Goal: Task Accomplishment & Management: Manage account settings

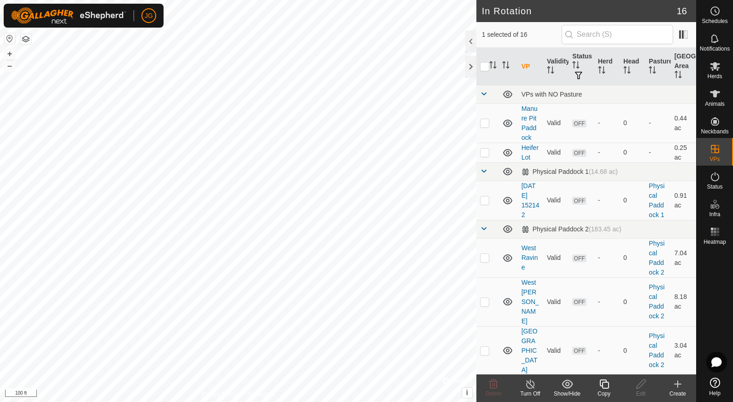
checkbox input "true"
checkbox input "false"
checkbox input "true"
checkbox input "false"
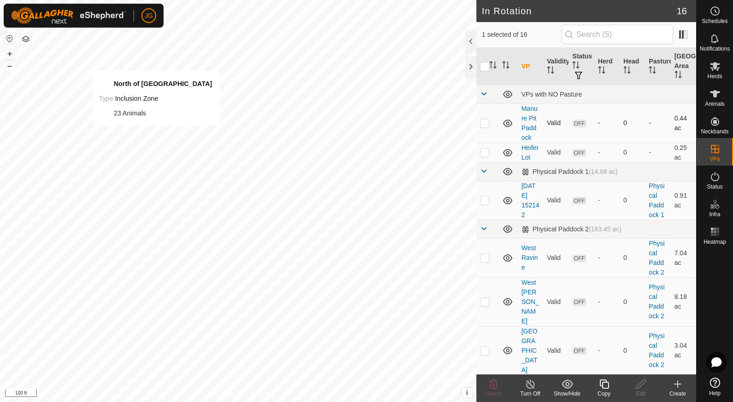
checkbox input "false"
checkbox input "true"
click at [674, 386] on icon at bounding box center [677, 384] width 11 height 11
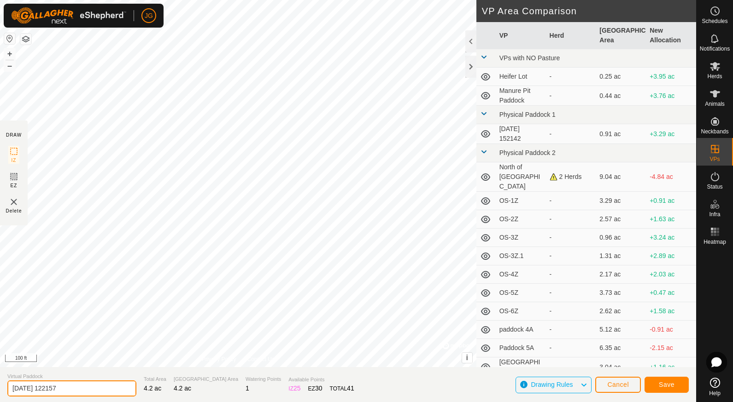
click at [72, 386] on input "[DATE] 122157" at bounding box center [71, 389] width 129 height 16
drag, startPoint x: 72, startPoint y: 386, endPoint x: 7, endPoint y: 385, distance: 64.9
click at [7, 385] on input "[DATE] 122157" at bounding box center [71, 389] width 129 height 16
type input "Savanna A"
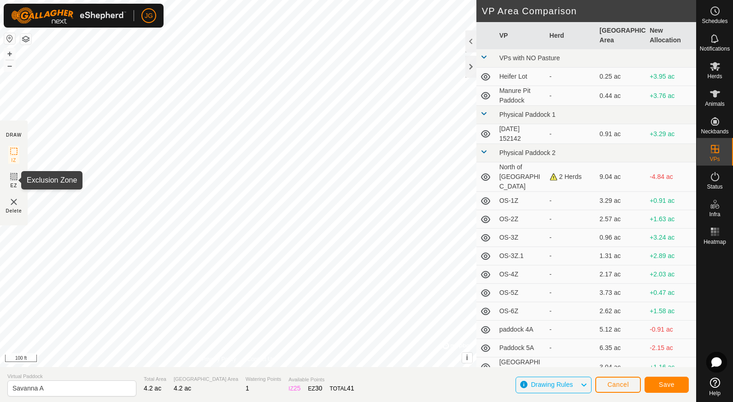
click at [14, 176] on icon at bounding box center [14, 177] width 6 height 6
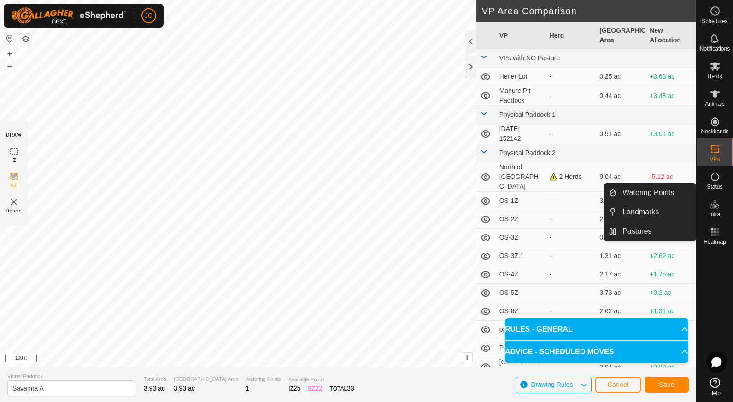
click at [717, 208] on icon at bounding box center [714, 204] width 11 height 11
click at [650, 195] on link "Watering Points" at bounding box center [655, 193] width 79 height 18
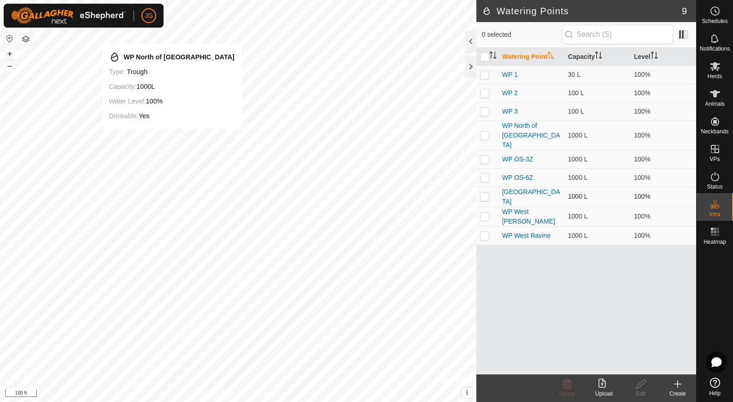
checkbox input "true"
click at [641, 383] on icon at bounding box center [640, 384] width 9 height 9
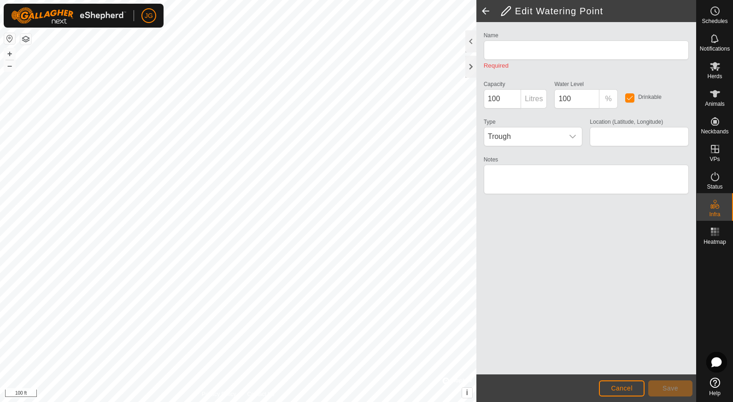
type input "WP North of [GEOGRAPHIC_DATA]"
type input "1000"
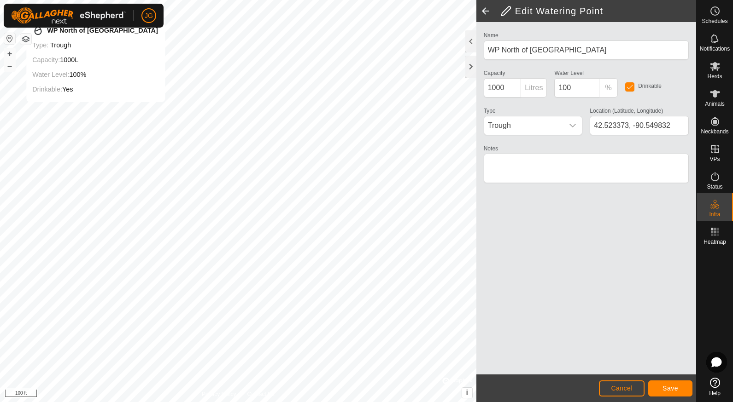
type input "42.523614, -90.550723"
click at [669, 386] on span "Save" at bounding box center [670, 388] width 16 height 7
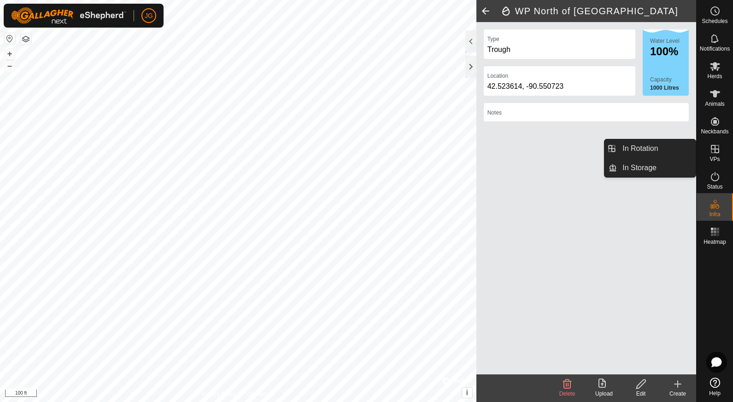
click at [712, 151] on icon at bounding box center [714, 149] width 11 height 11
click at [715, 147] on icon at bounding box center [714, 149] width 11 height 11
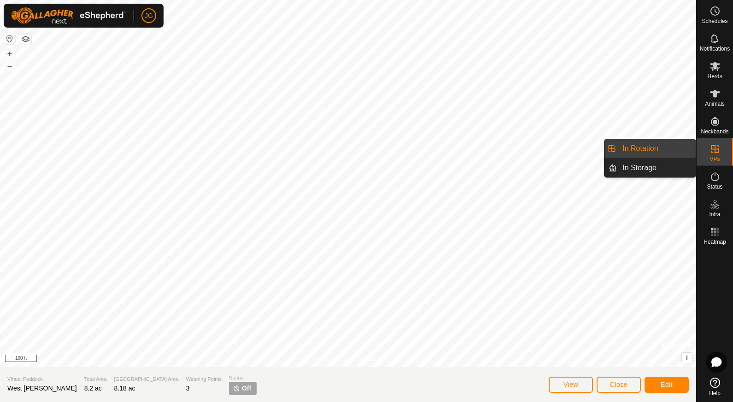
click at [715, 147] on icon at bounding box center [714, 149] width 8 height 8
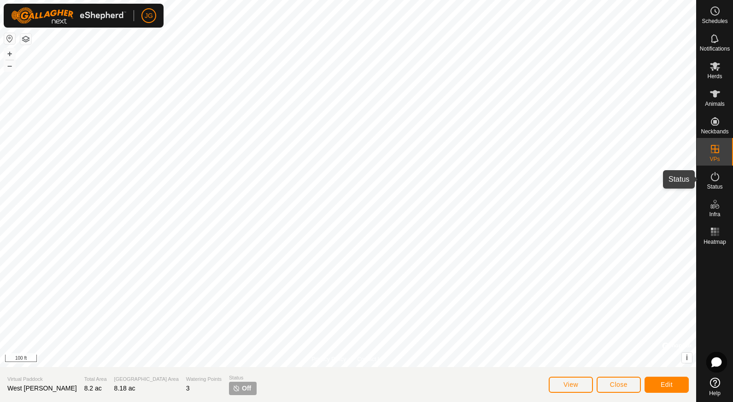
click at [714, 183] on es-activation-svg-icon at bounding box center [714, 176] width 17 height 15
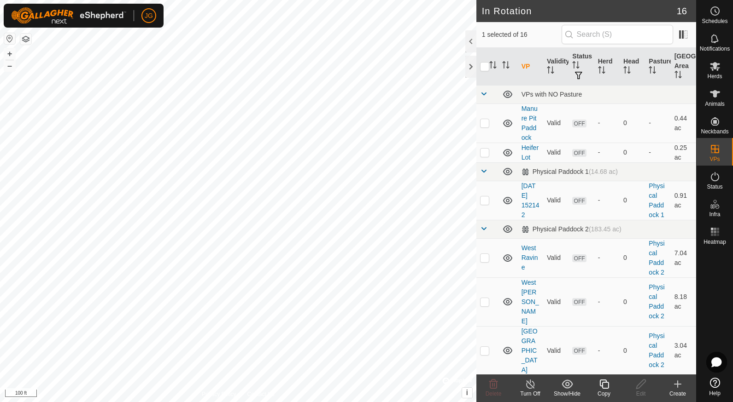
checkbox input "false"
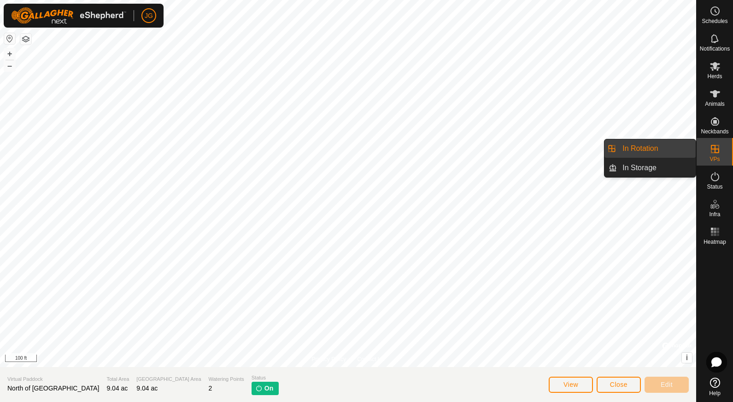
click at [715, 144] on icon at bounding box center [714, 149] width 11 height 11
click at [647, 144] on link "In Rotation" at bounding box center [655, 149] width 79 height 18
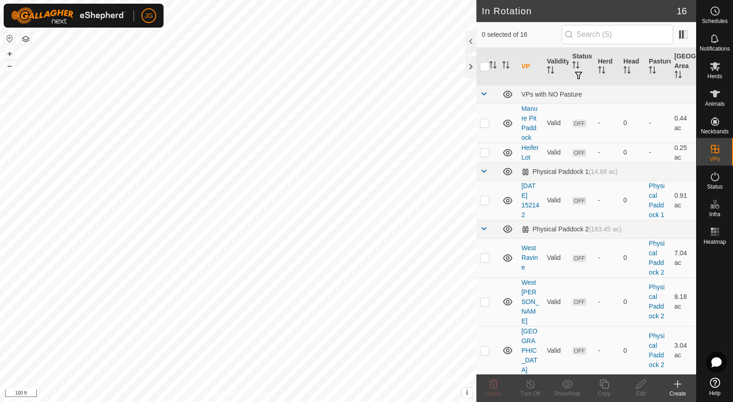
click at [678, 385] on icon at bounding box center [677, 384] width 11 height 11
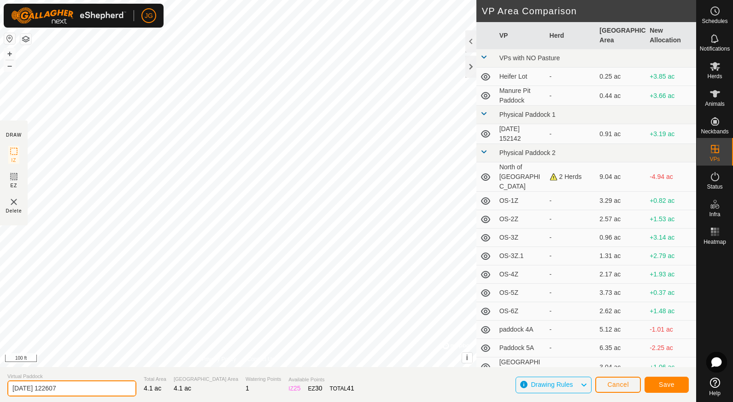
click at [61, 389] on input "[DATE] 122607" at bounding box center [71, 389] width 129 height 16
type input "Savanna A"
click at [666, 380] on button "Save" at bounding box center [666, 385] width 44 height 16
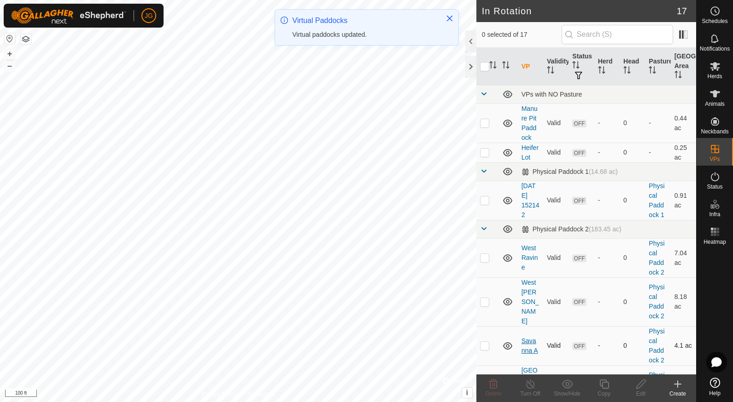
click at [527, 337] on link "Savanna A" at bounding box center [529, 345] width 17 height 17
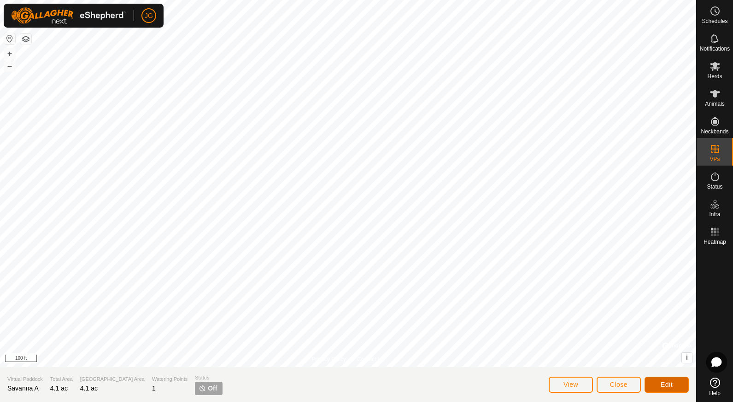
click at [663, 382] on span "Edit" at bounding box center [666, 384] width 12 height 7
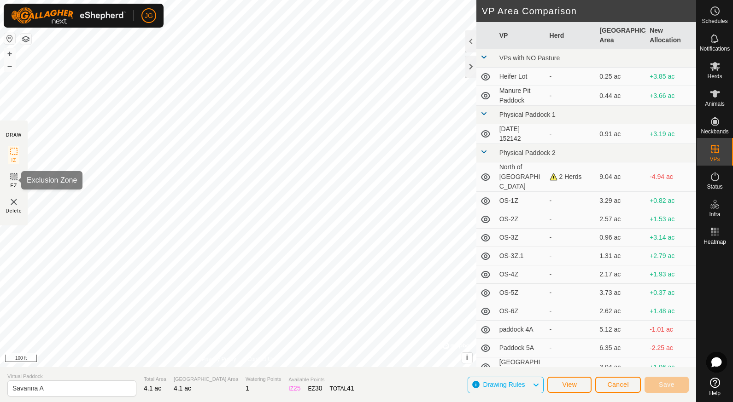
click at [16, 174] on icon at bounding box center [14, 177] width 6 height 6
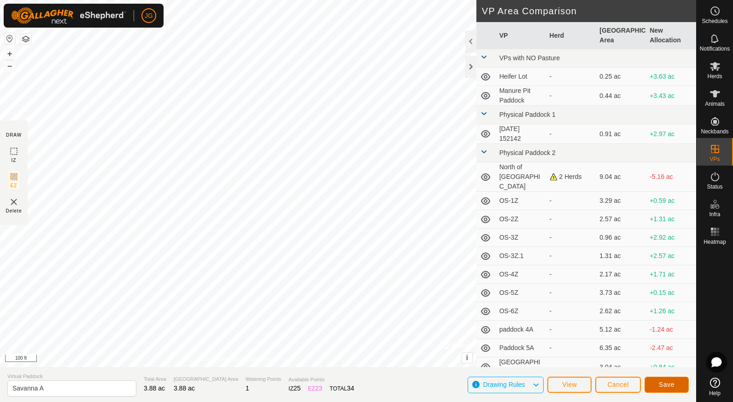
click at [668, 380] on button "Save" at bounding box center [666, 385] width 44 height 16
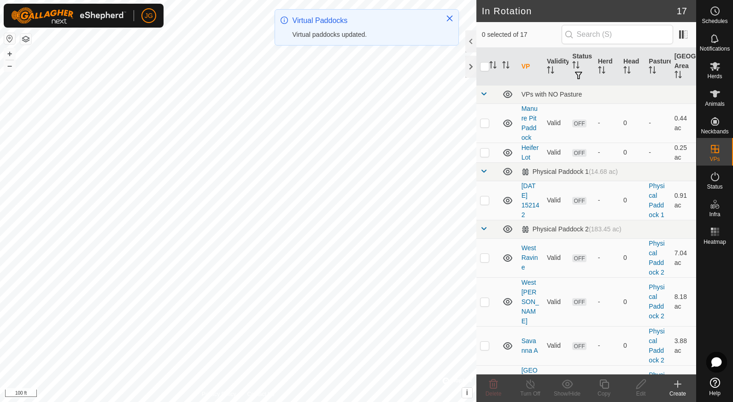
checkbox input "true"
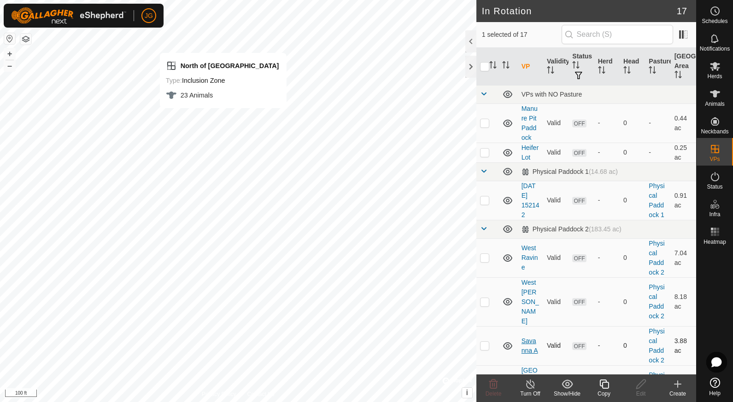
click at [523, 337] on link "Savanna A" at bounding box center [529, 345] width 17 height 17
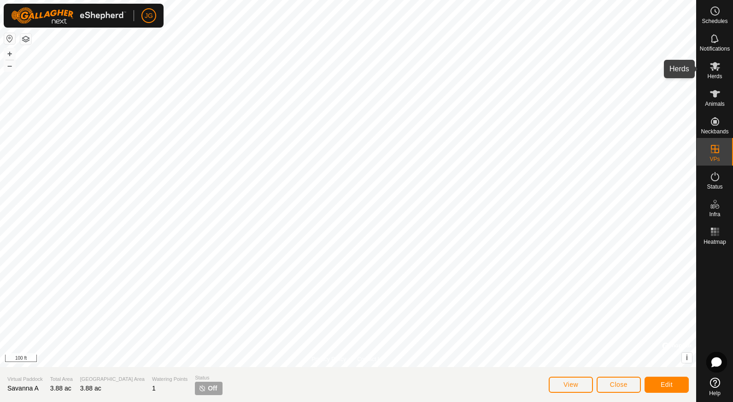
click at [716, 70] on icon at bounding box center [714, 66] width 10 height 9
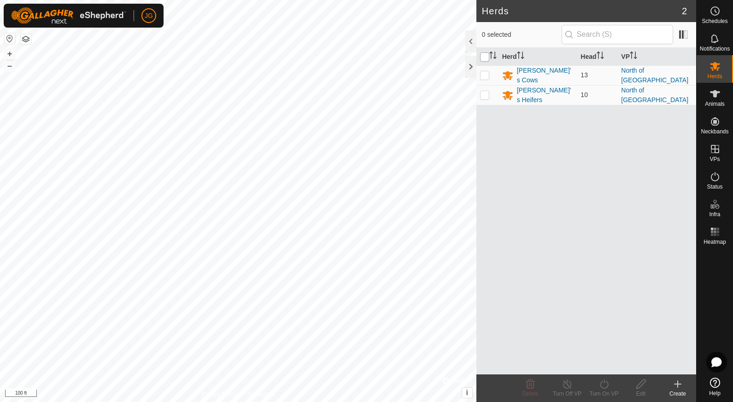
click at [484, 59] on input "checkbox" at bounding box center [484, 56] width 9 height 9
checkbox input "true"
click at [603, 390] on icon at bounding box center [604, 384] width 12 height 11
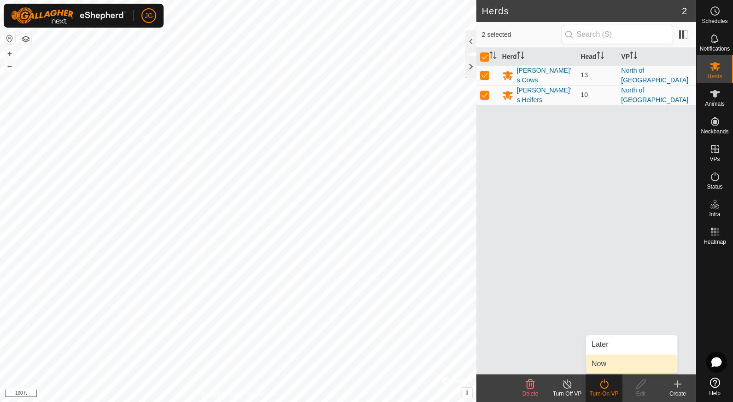
click at [600, 361] on link "Now" at bounding box center [631, 364] width 91 height 18
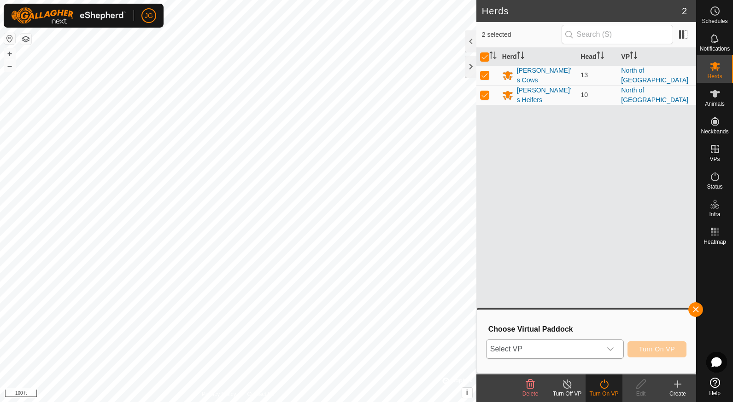
click at [607, 347] on icon "dropdown trigger" at bounding box center [609, 349] width 7 height 7
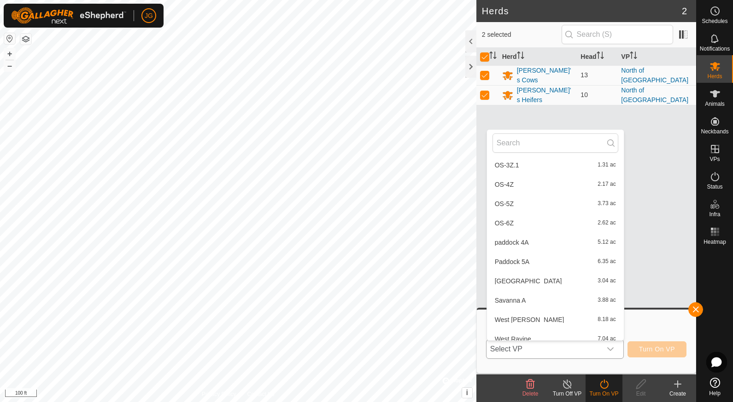
scroll to position [207, 0]
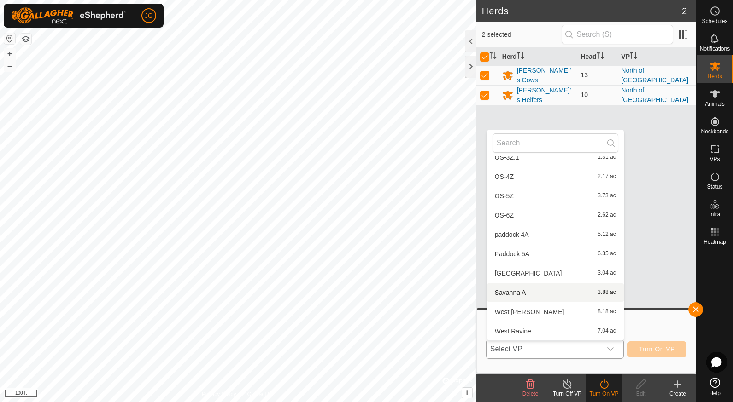
click at [515, 290] on li "Savanna A 3.88 ac" at bounding box center [555, 293] width 137 height 18
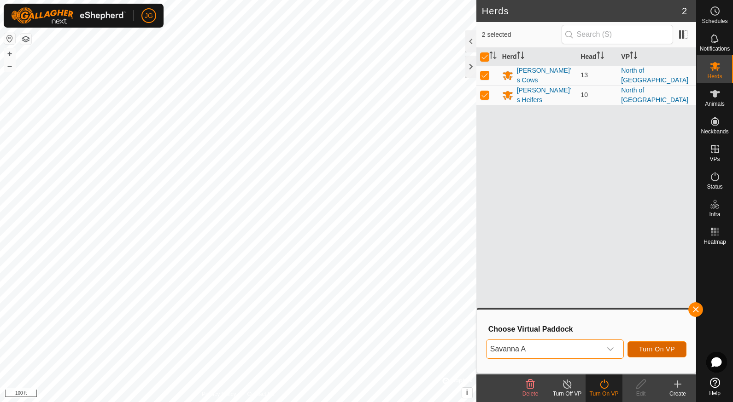
click at [647, 347] on span "Turn On VP" at bounding box center [657, 349] width 36 height 7
